Goal: Find specific page/section: Find specific page/section

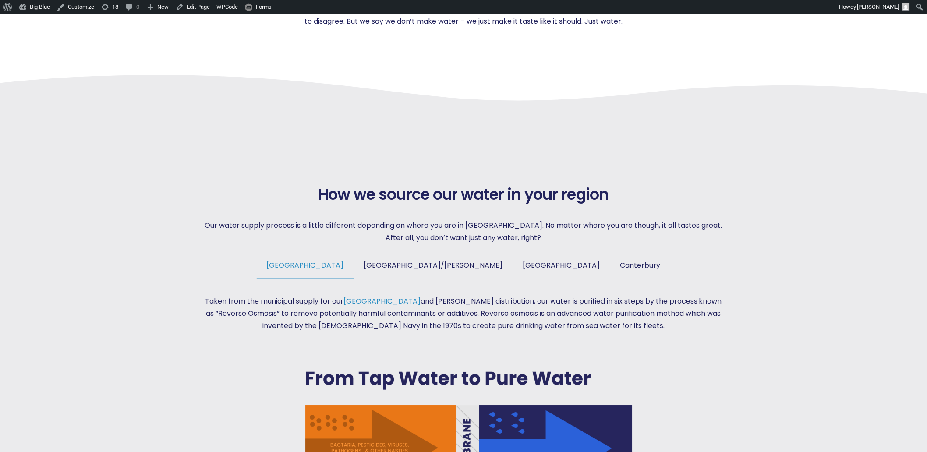
scroll to position [413, 0]
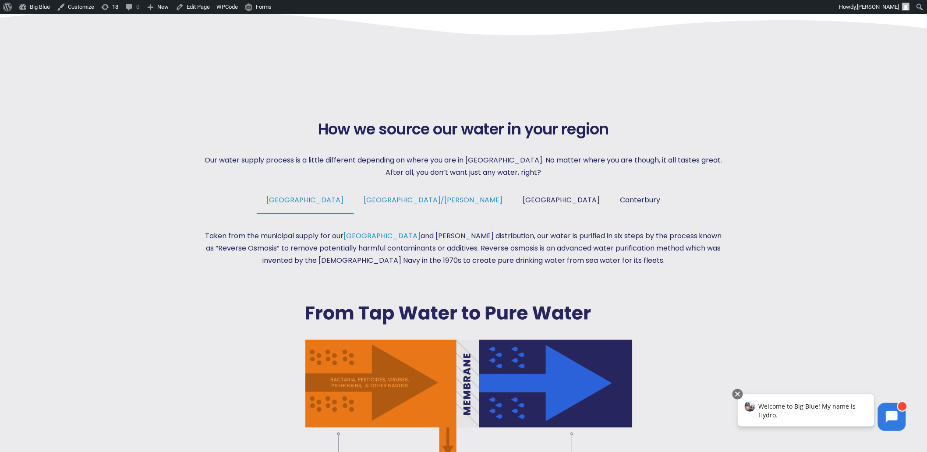
click at [432, 196] on span "[GEOGRAPHIC_DATA]/[PERSON_NAME]" at bounding box center [433, 200] width 139 height 10
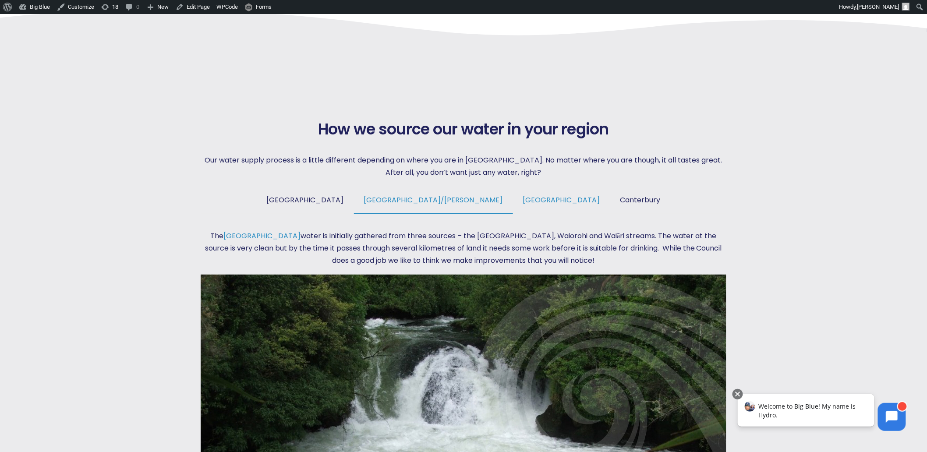
click at [523, 197] on span "[GEOGRAPHIC_DATA]" at bounding box center [561, 200] width 77 height 10
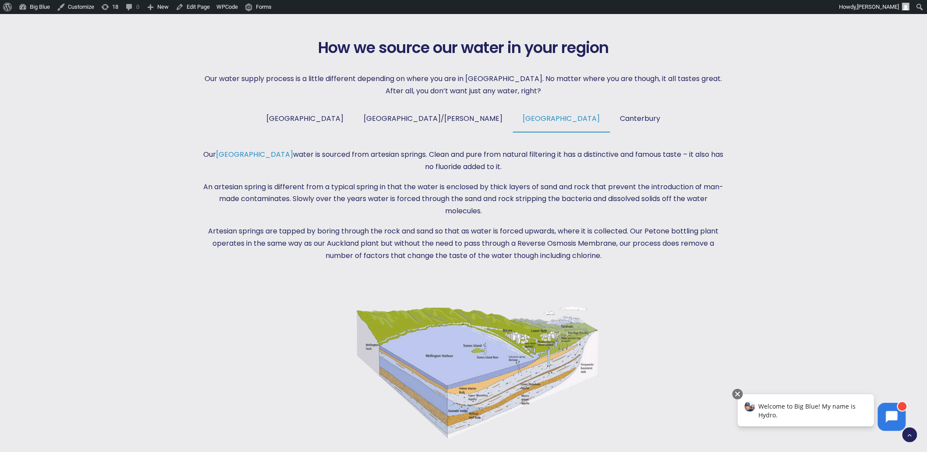
scroll to position [487, 0]
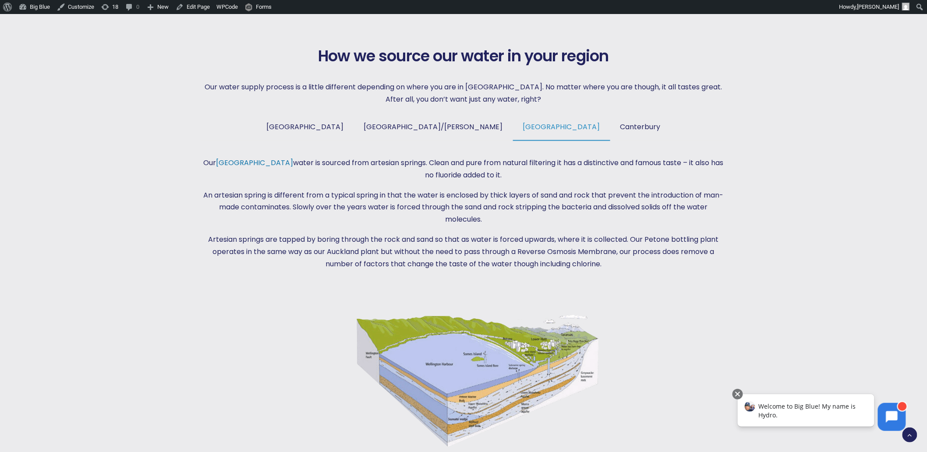
click at [243, 160] on link "[GEOGRAPHIC_DATA]" at bounding box center [254, 163] width 77 height 10
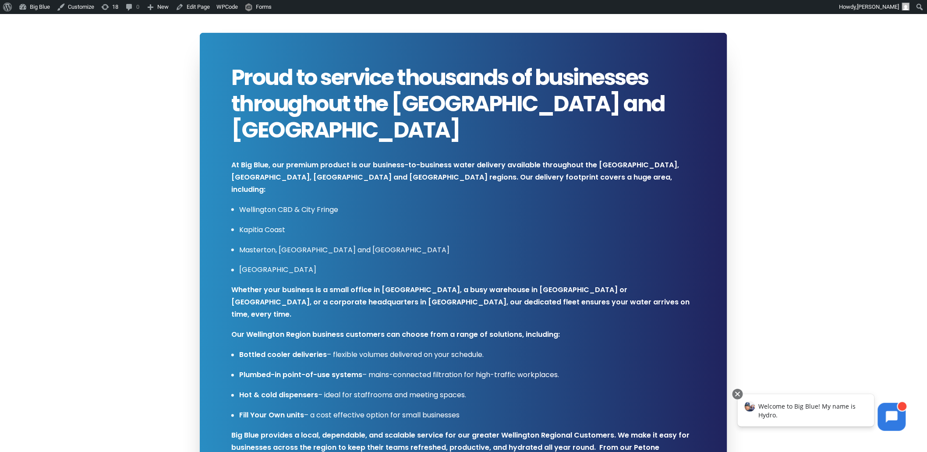
scroll to position [438, 0]
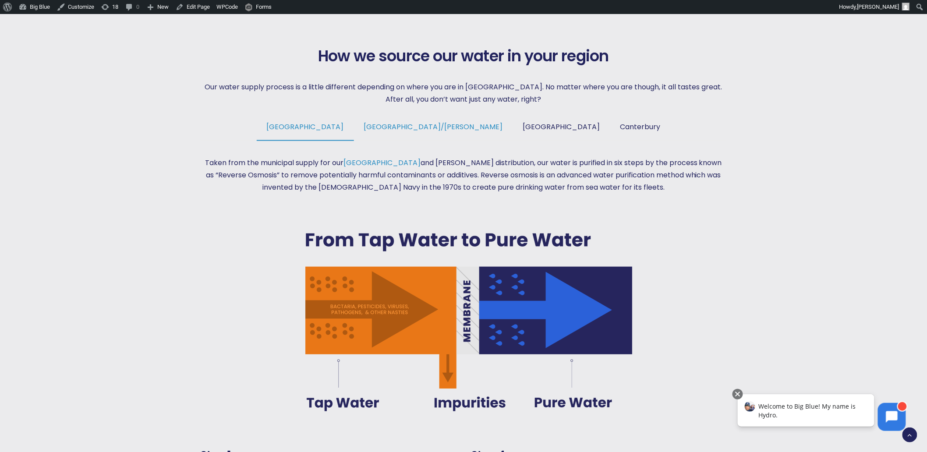
click at [426, 127] on span "[GEOGRAPHIC_DATA]/[PERSON_NAME]" at bounding box center [433, 127] width 139 height 10
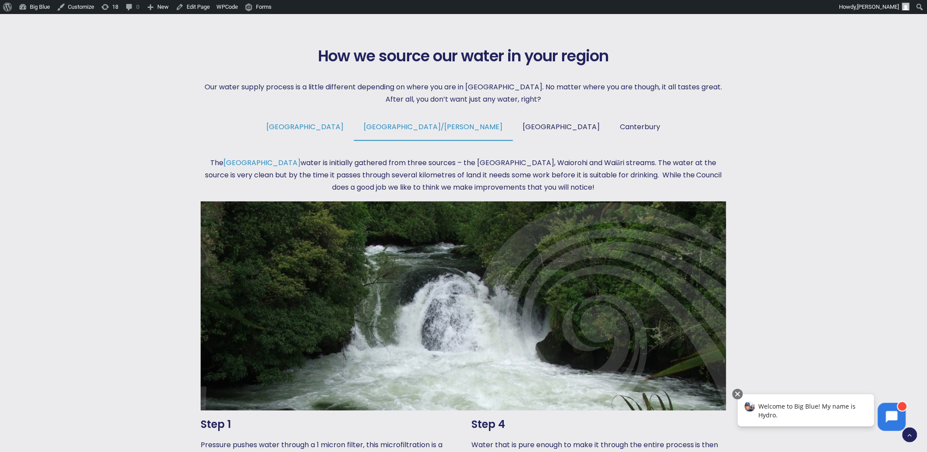
click at [344, 124] on span "Auckland" at bounding box center [305, 127] width 77 height 10
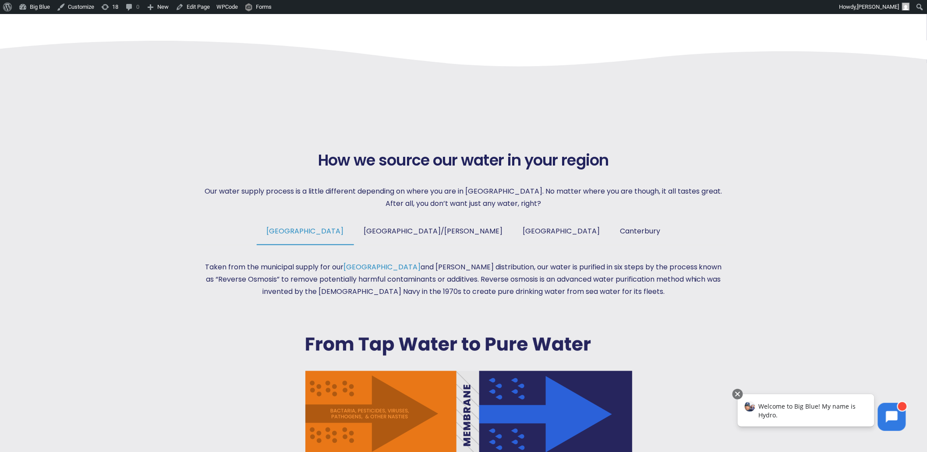
scroll to position [365, 0]
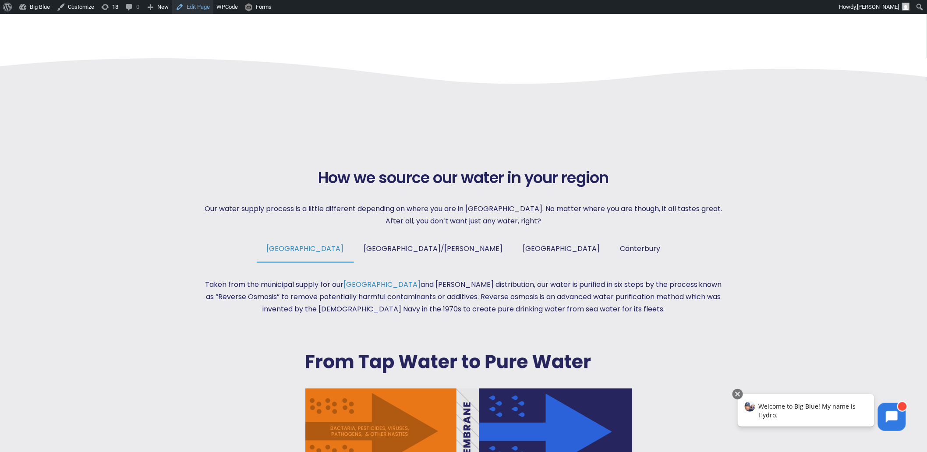
click at [199, 7] on link "Edit Page" at bounding box center [192, 7] width 41 height 14
